Goal: Task Accomplishment & Management: Use online tool/utility

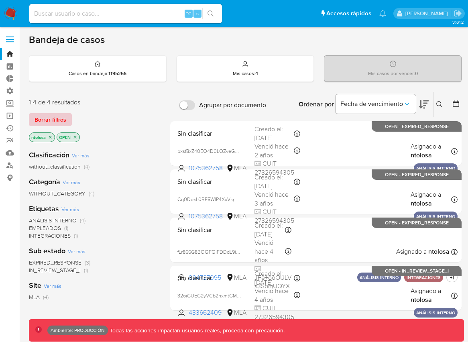
click at [57, 117] on span "Borrar filtros" at bounding box center [51, 119] width 32 height 11
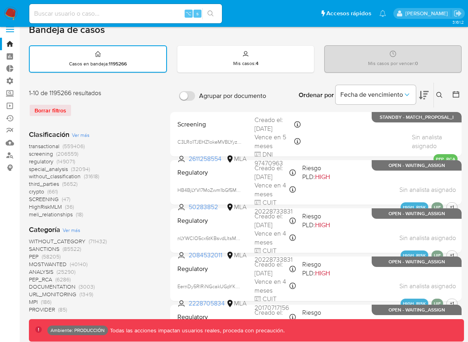
scroll to position [10, 0]
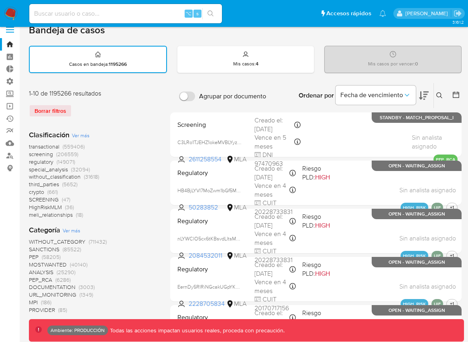
click at [47, 147] on span "transactional" at bounding box center [44, 147] width 31 height 8
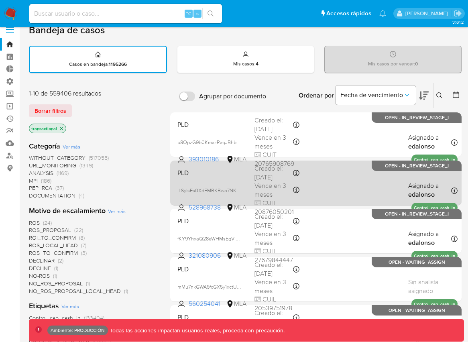
click at [336, 188] on div "PLD lLSylsFs0XdEMRKBwa7NKgXX 528968738 MLA Creado el: 26/06/2025 Creado el: 26/…" at bounding box center [315, 183] width 283 height 41
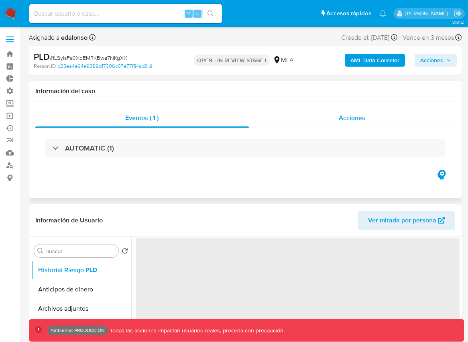
select select "10"
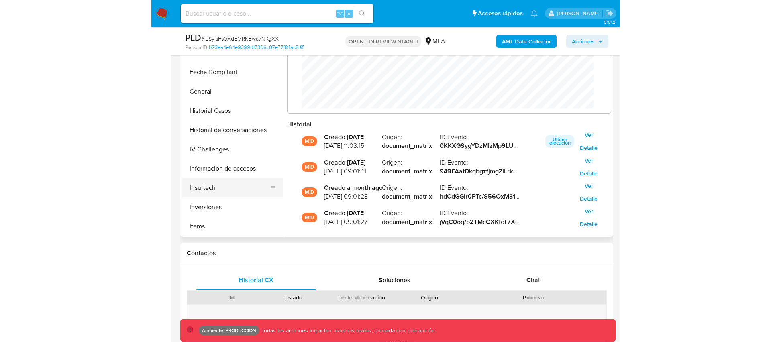
scroll to position [225, 0]
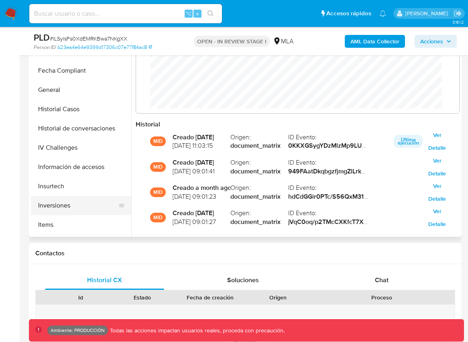
click at [60, 208] on button "Inversiones" at bounding box center [78, 205] width 94 height 19
